Goal: Information Seeking & Learning: Learn about a topic

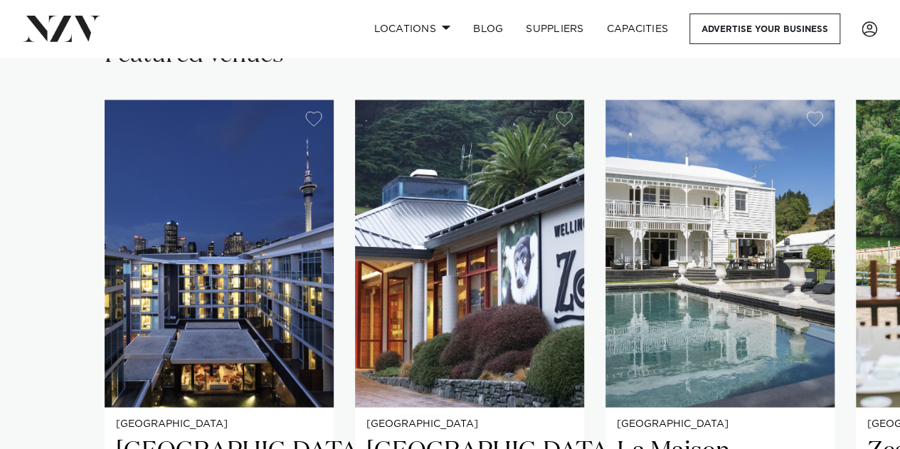
scroll to position [1138, 0]
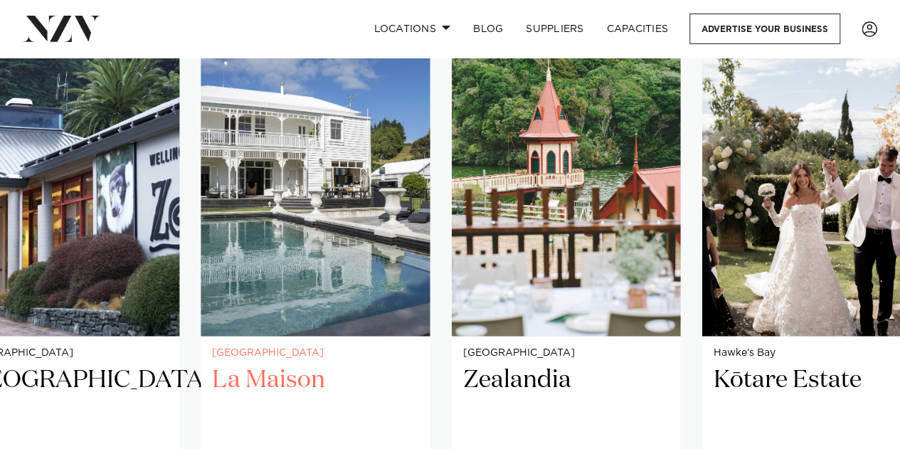
click at [364, 233] on img "3 / 8" at bounding box center [315, 181] width 229 height 307
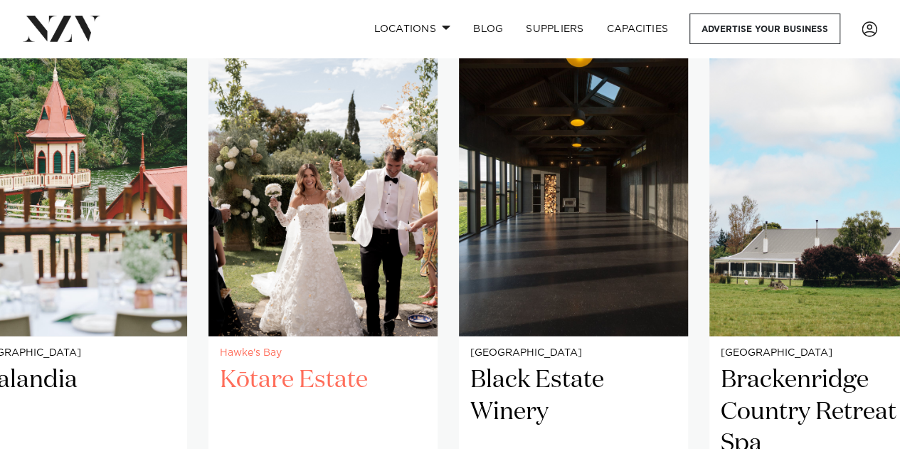
click at [303, 236] on img "5 / 8" at bounding box center [322, 181] width 229 height 307
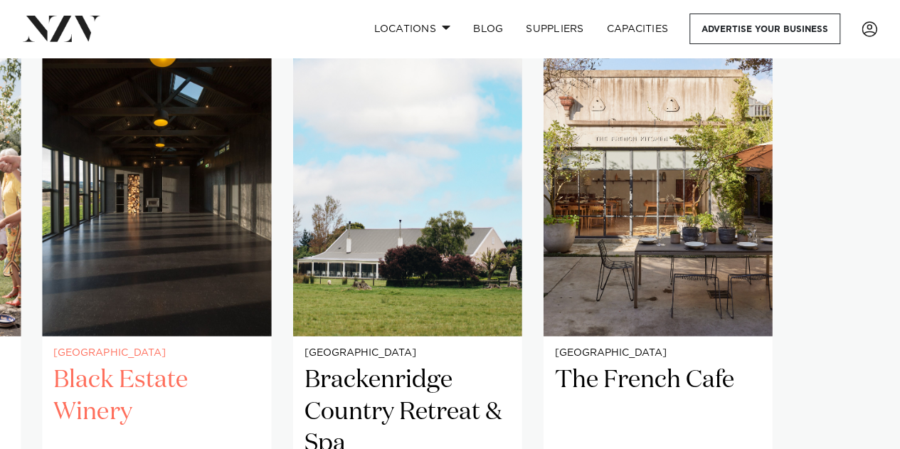
click at [211, 257] on img "6 / 8" at bounding box center [156, 181] width 229 height 307
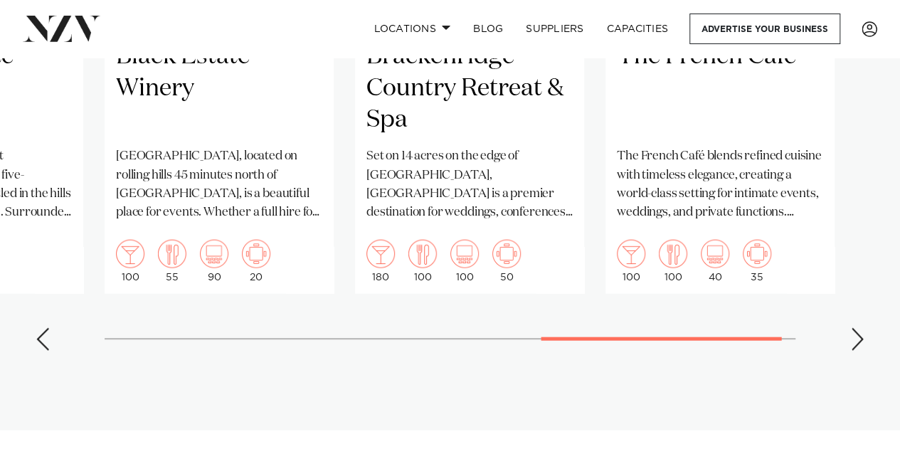
scroll to position [1494, 0]
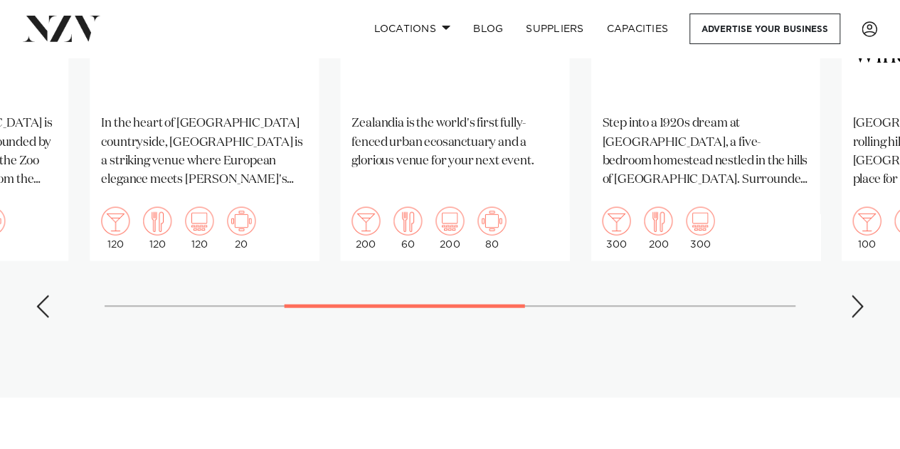
click at [413, 308] on swiper-container "Auckland Sofitel Auckland Viaduct Harbour Sofitel Auckland Viaduct Harbour blen…" at bounding box center [450, 1] width 900 height 657
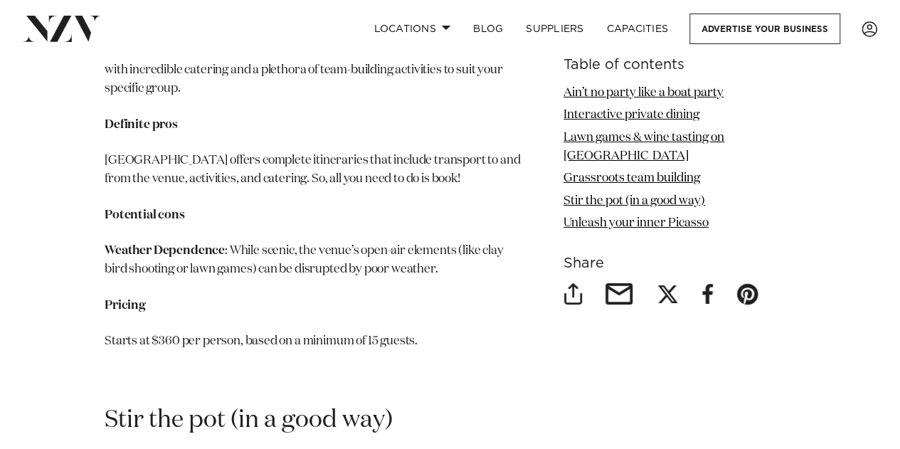
scroll to position [5050, 0]
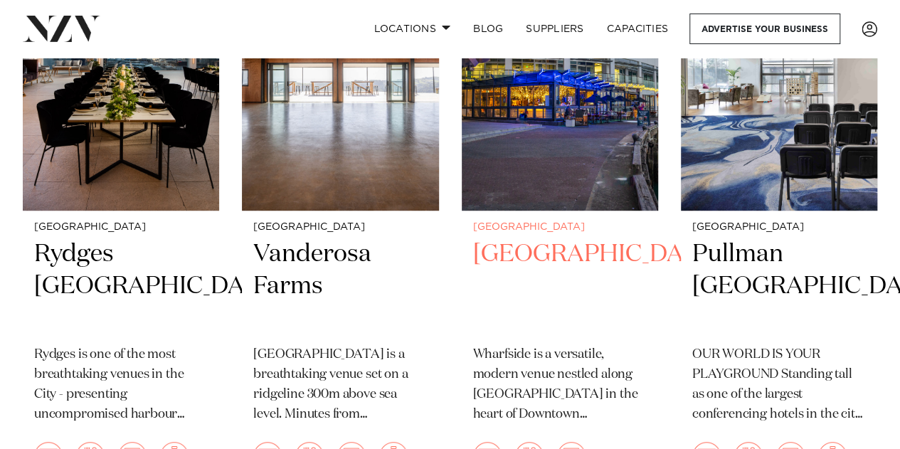
scroll to position [3130, 0]
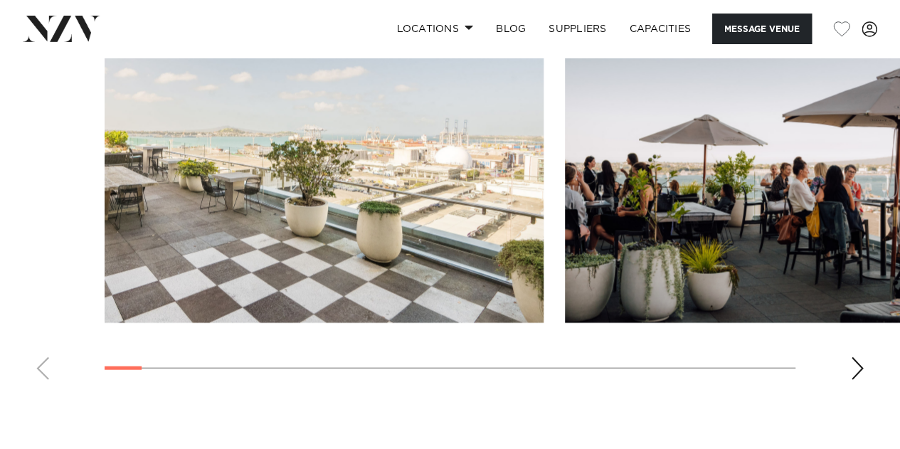
scroll to position [1494, 0]
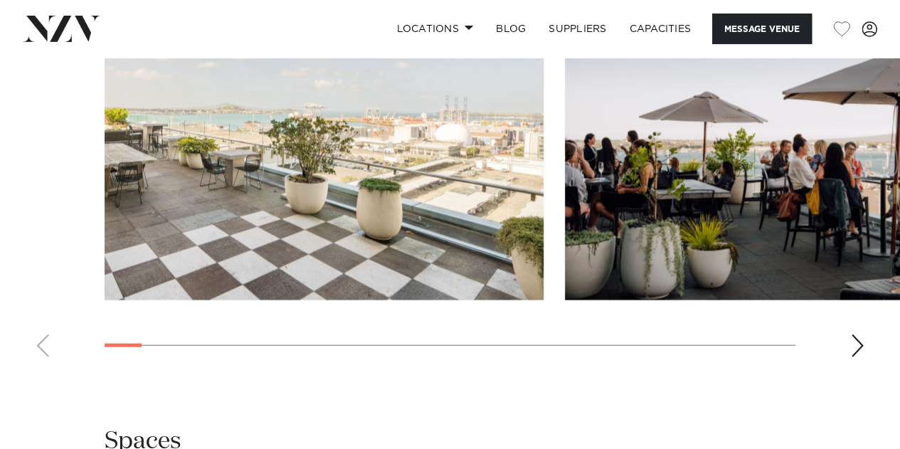
click at [861, 357] on div "Next slide" at bounding box center [857, 345] width 14 height 23
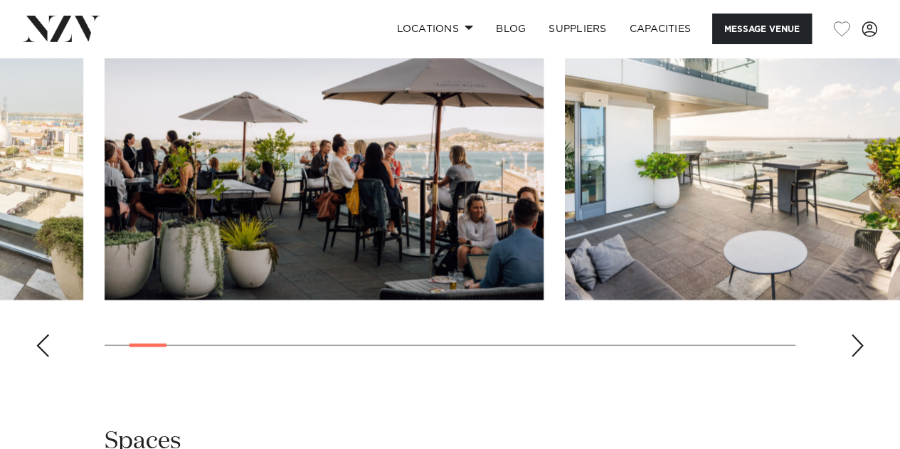
click at [862, 357] on div "Next slide" at bounding box center [857, 345] width 14 height 23
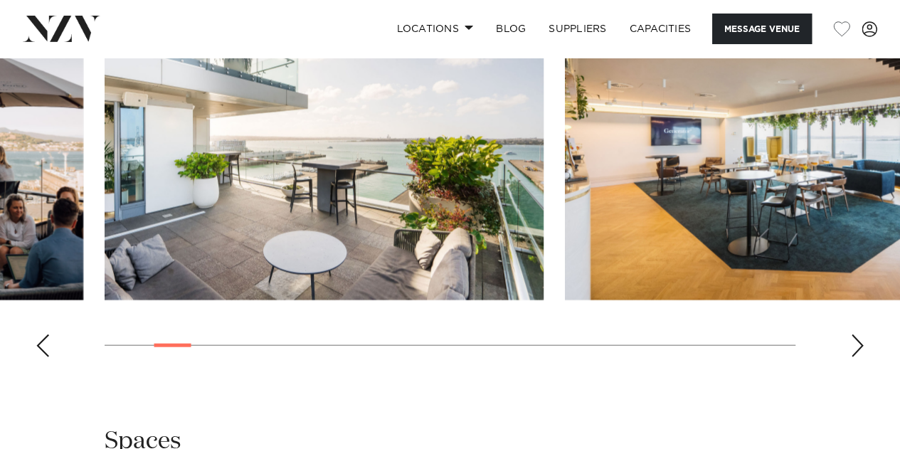
click at [862, 357] on div "Next slide" at bounding box center [857, 345] width 14 height 23
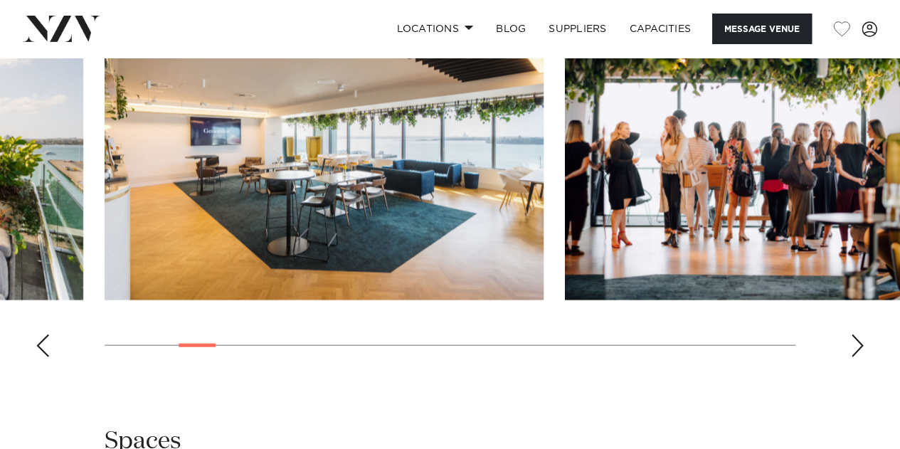
click at [862, 357] on div "Next slide" at bounding box center [857, 345] width 14 height 23
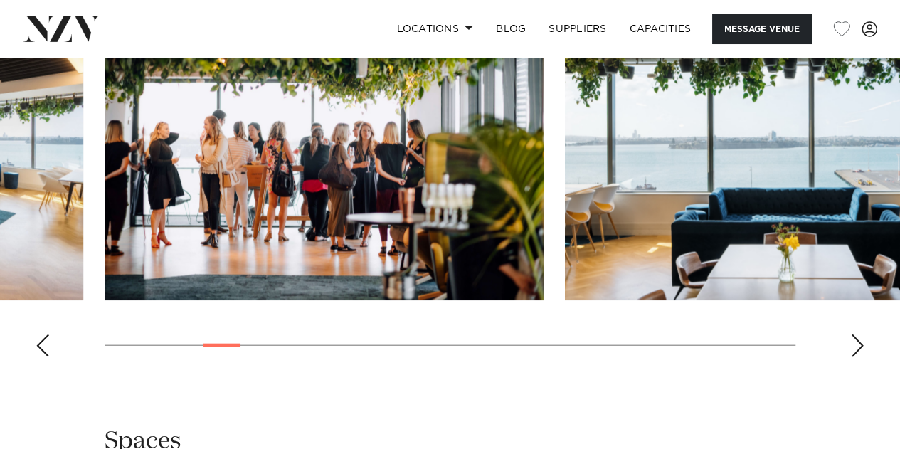
click at [862, 357] on div "Next slide" at bounding box center [857, 345] width 14 height 23
